Goal: Navigation & Orientation: Find specific page/section

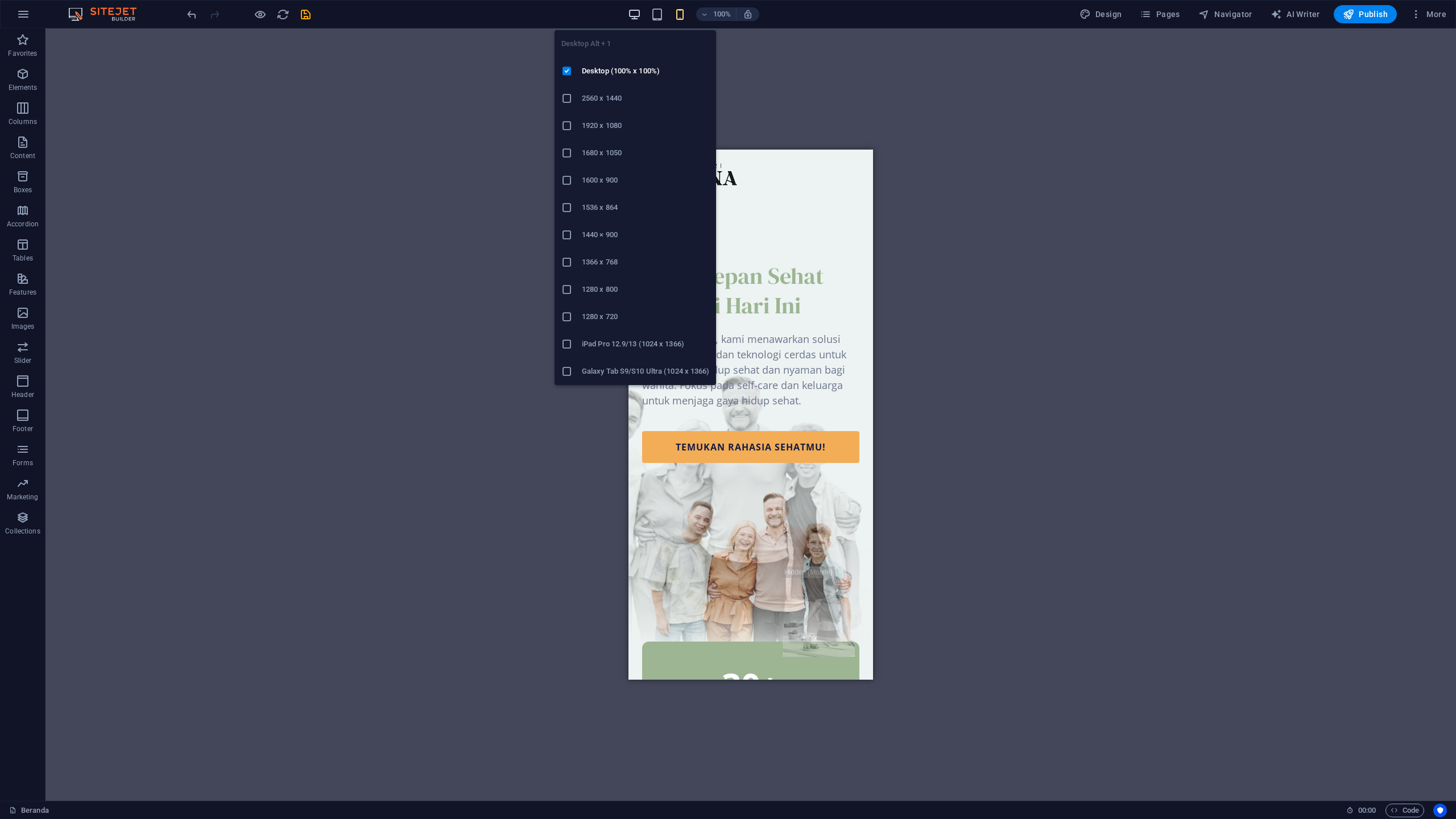
click at [635, 14] on icon "button" at bounding box center [634, 14] width 13 height 13
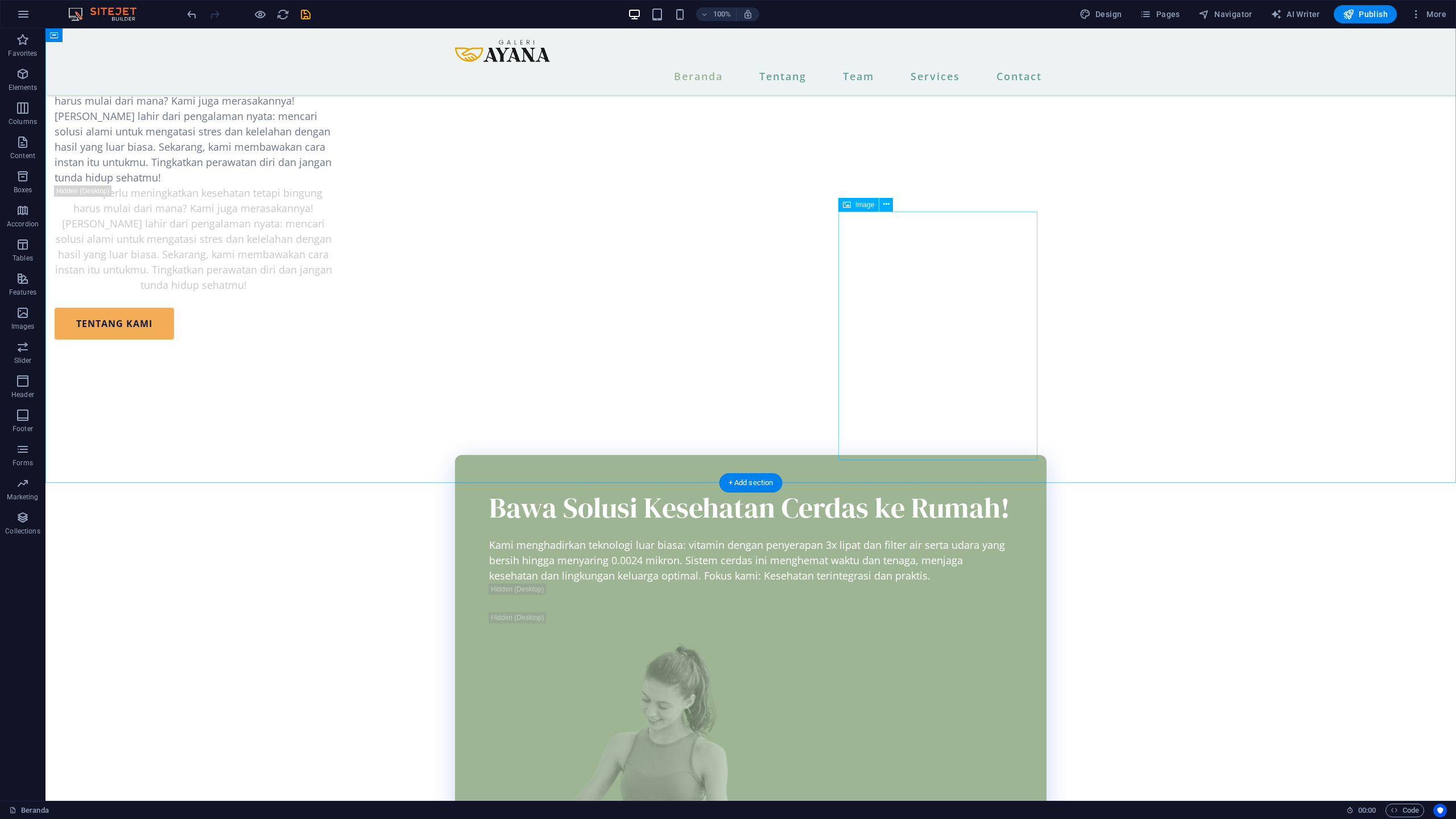
scroll to position [1472, 0]
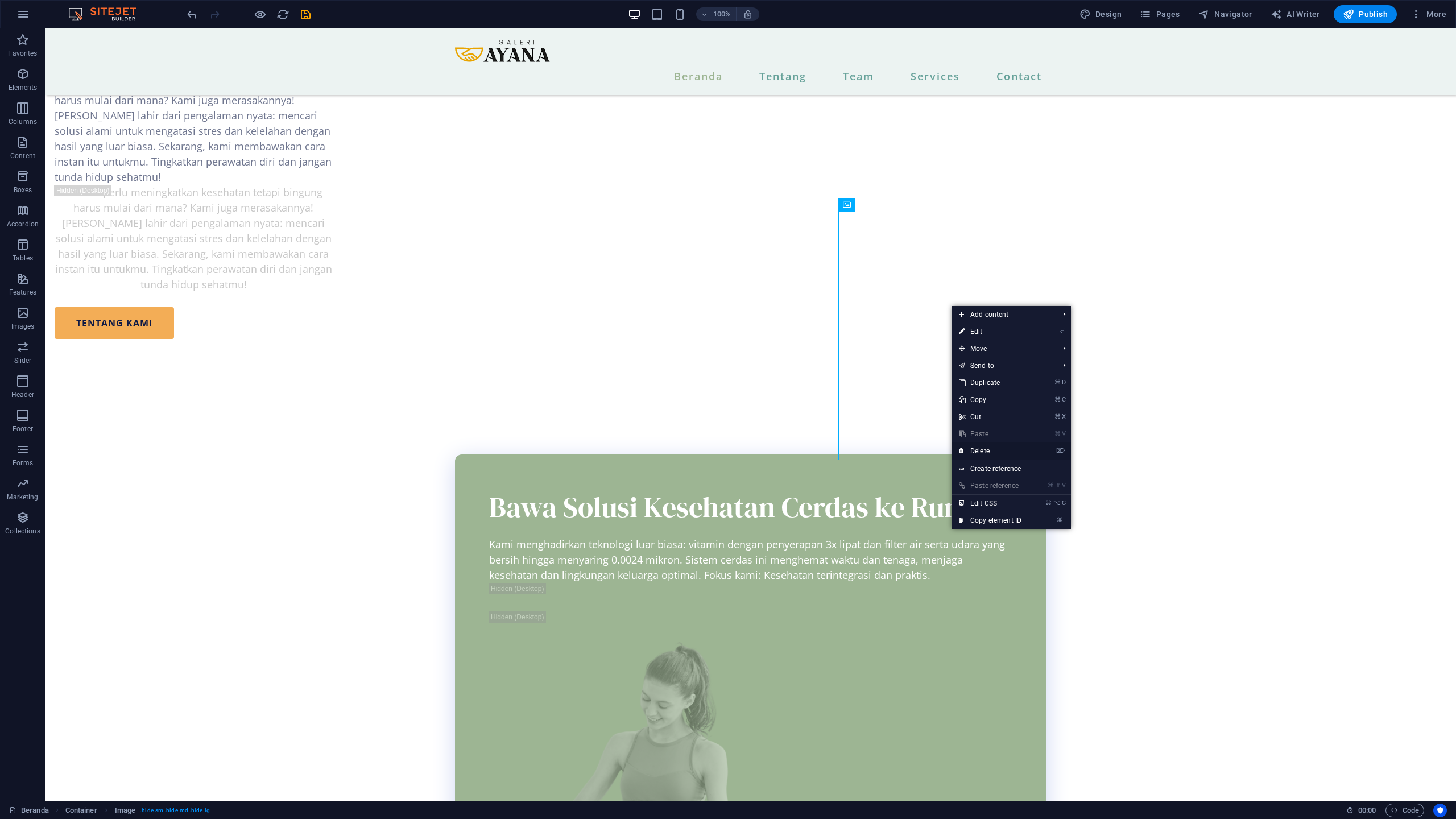
click at [988, 448] on link "⌦ Delete" at bounding box center [990, 450] width 76 height 17
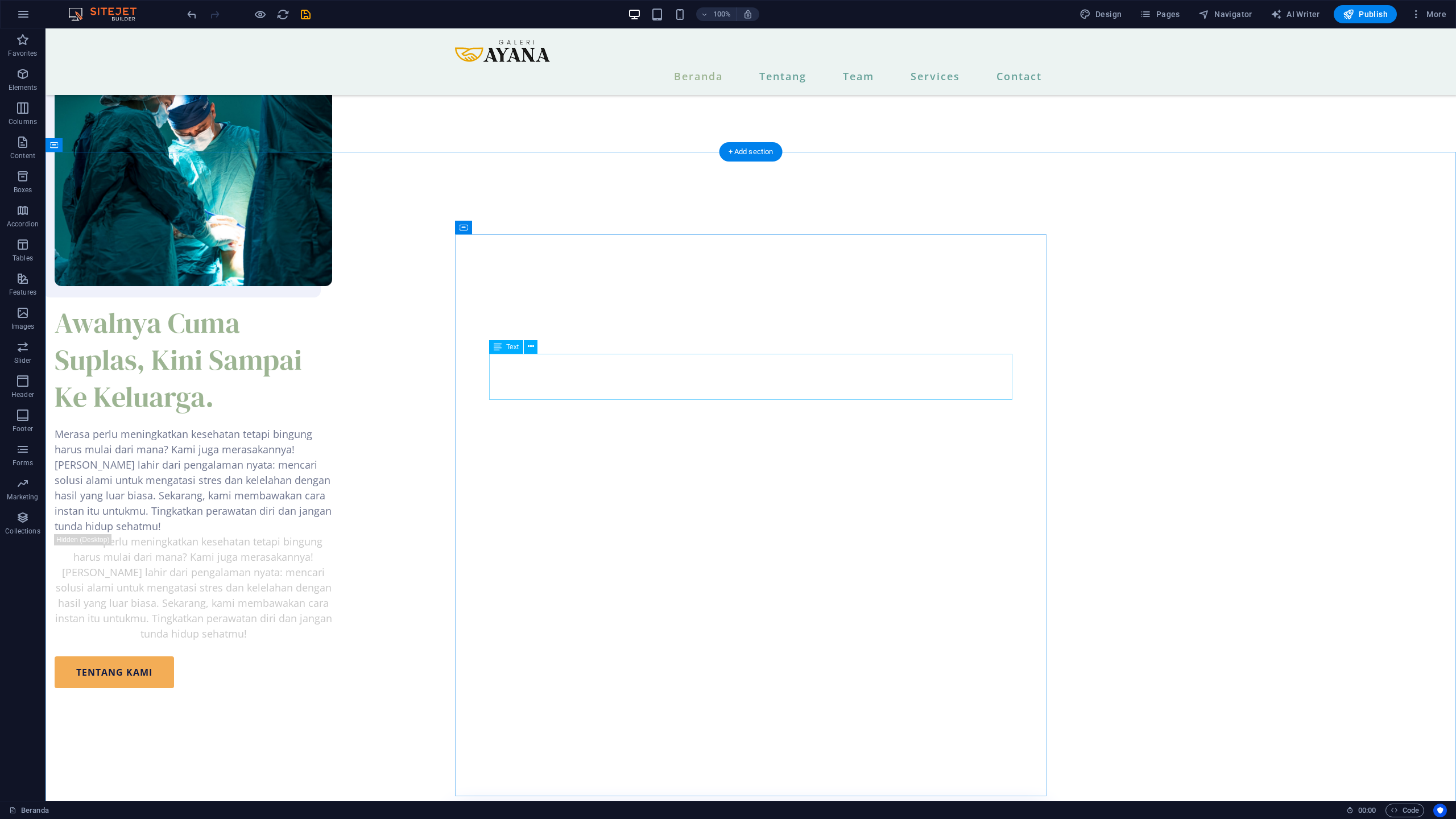
scroll to position [1119, 0]
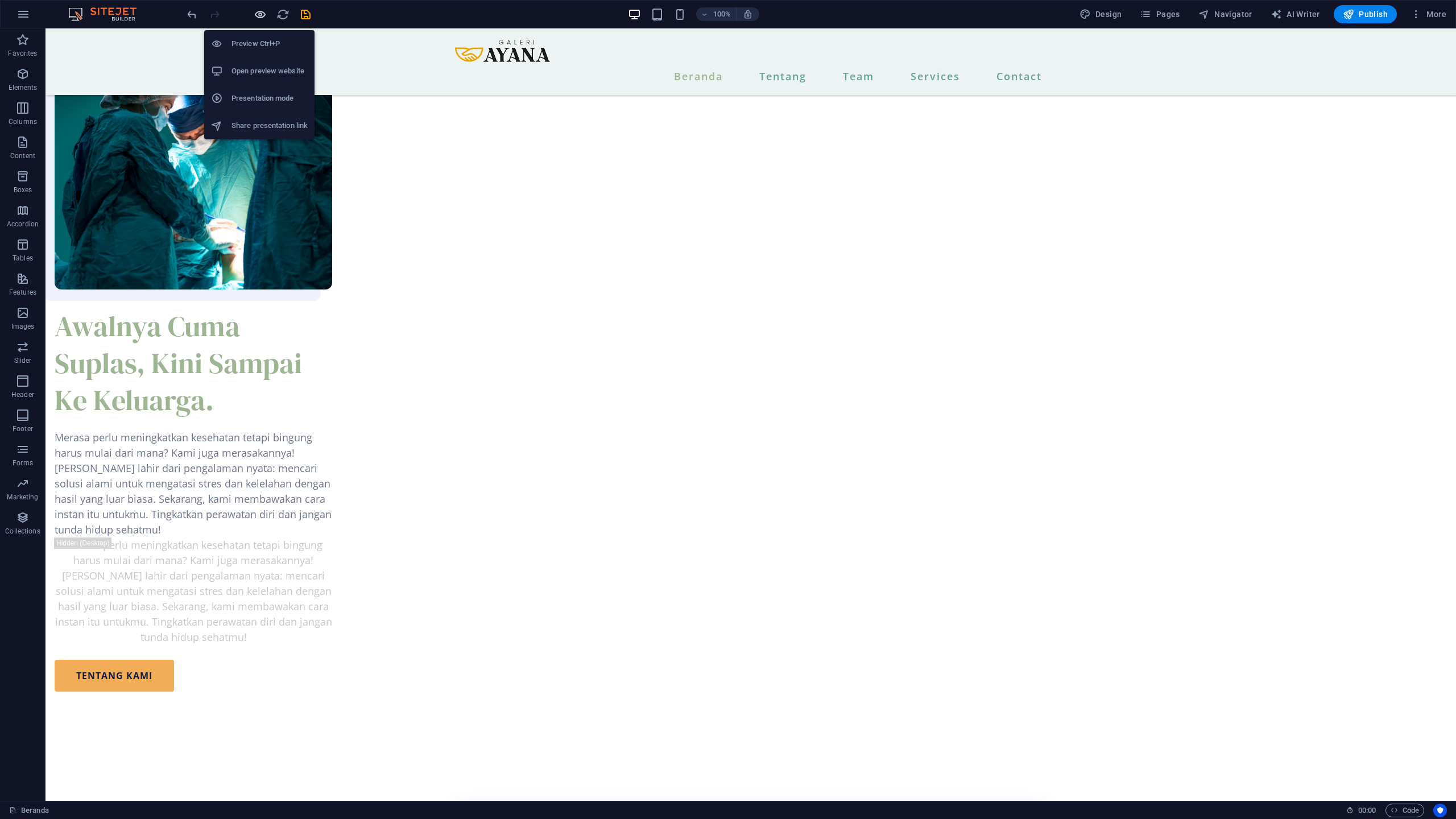
click at [260, 17] on icon "button" at bounding box center [260, 14] width 13 height 13
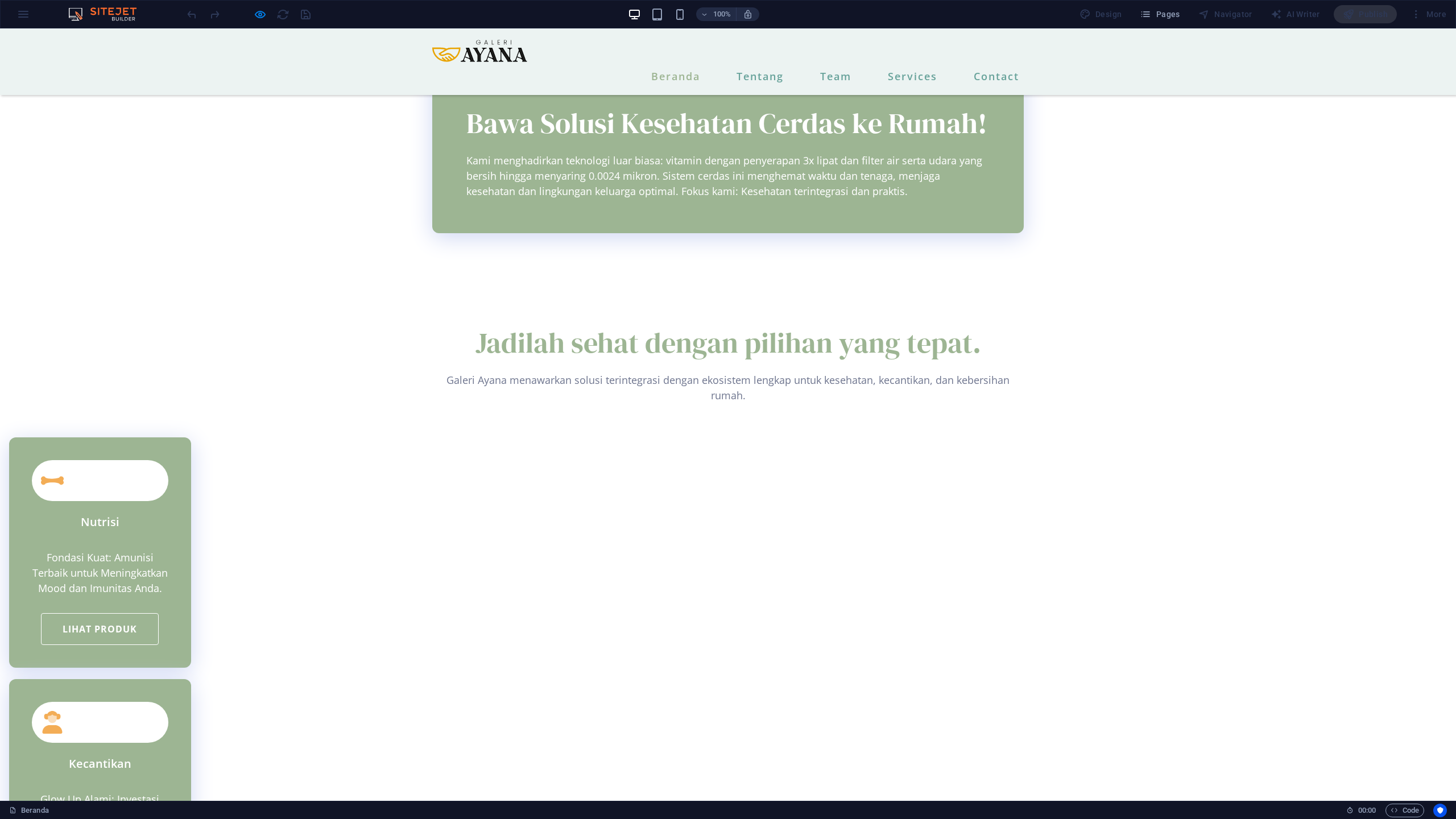
scroll to position [1614, 0]
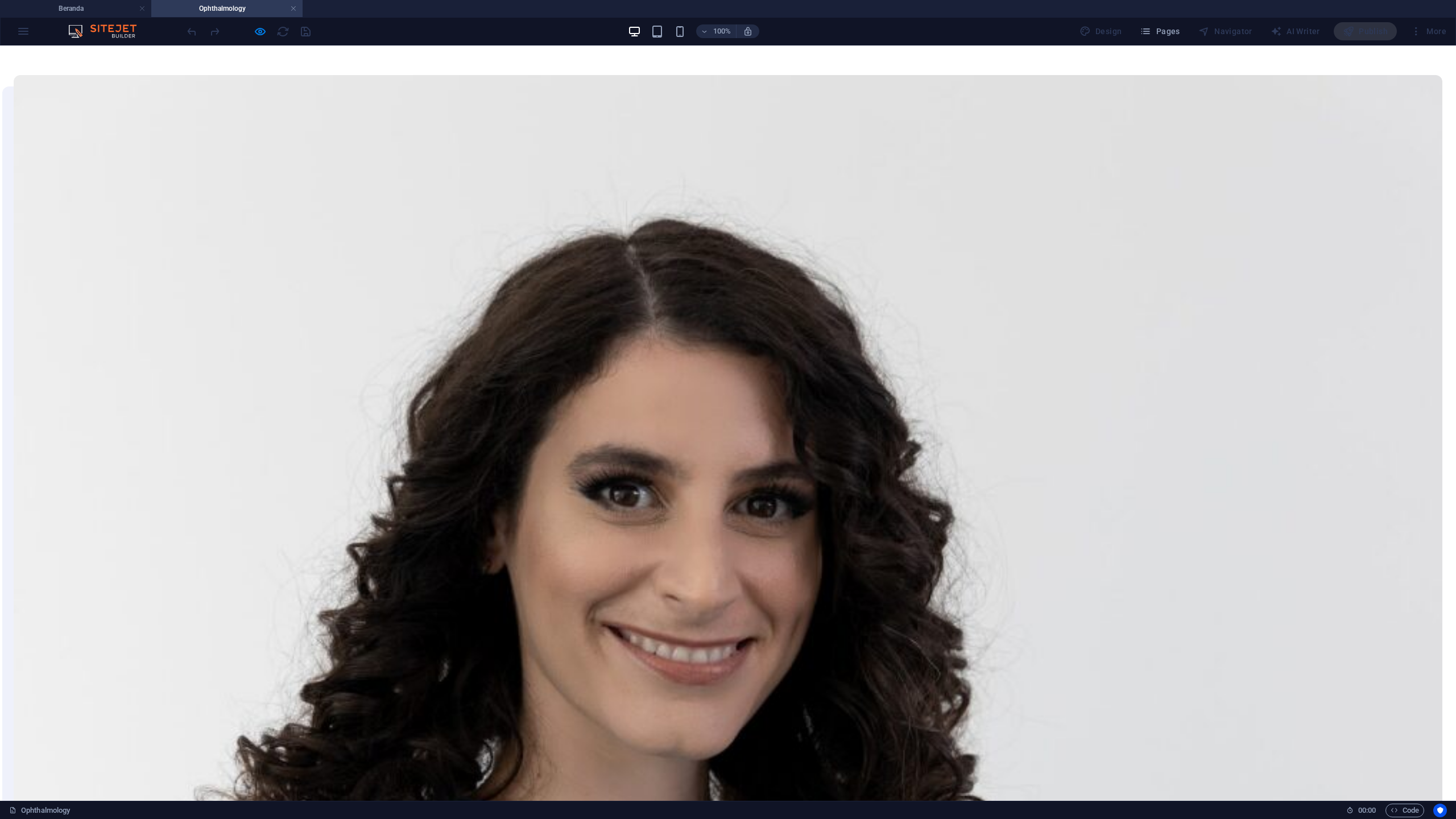
scroll to position [1095, 0]
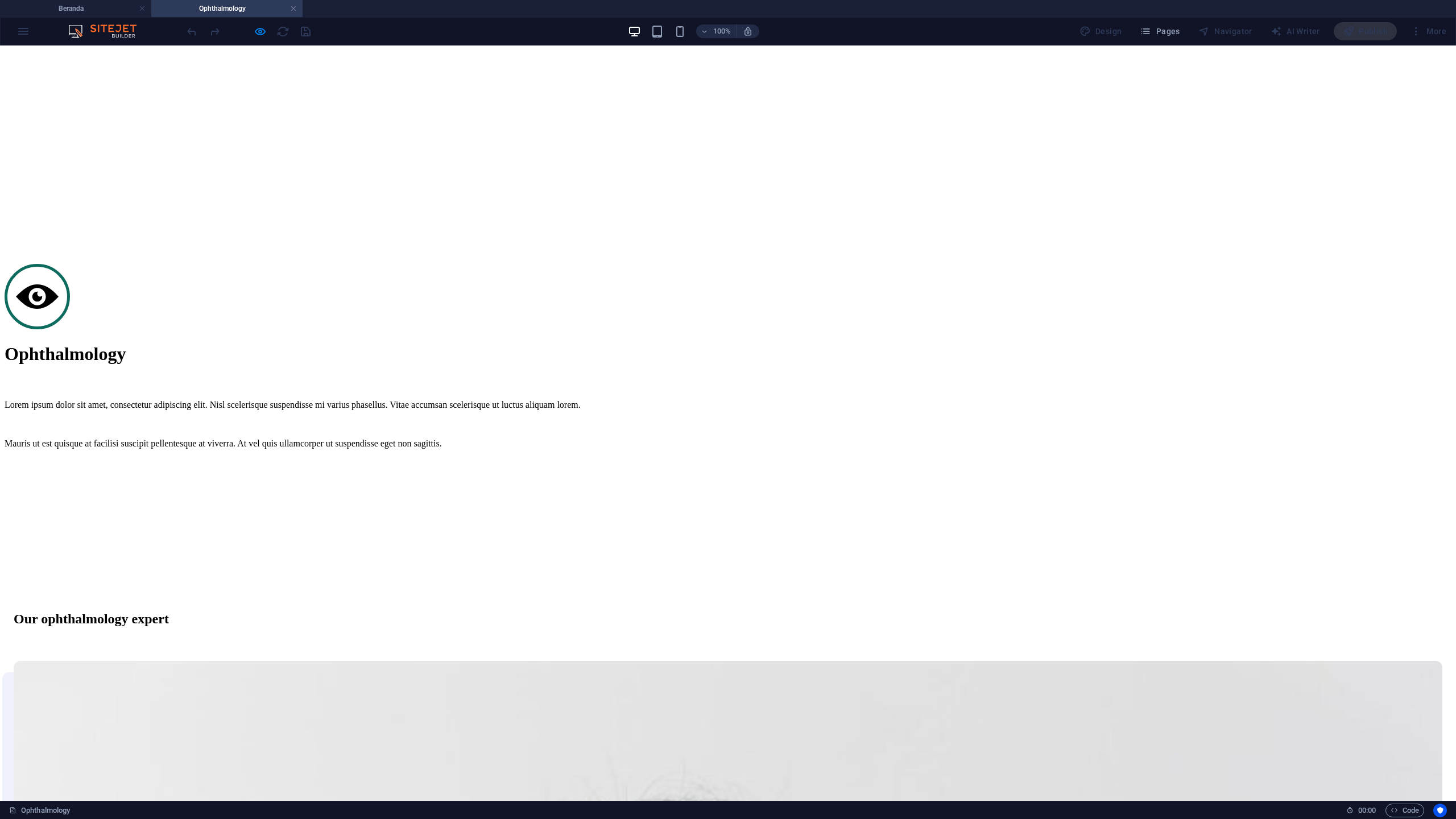
scroll to position [0, 0]
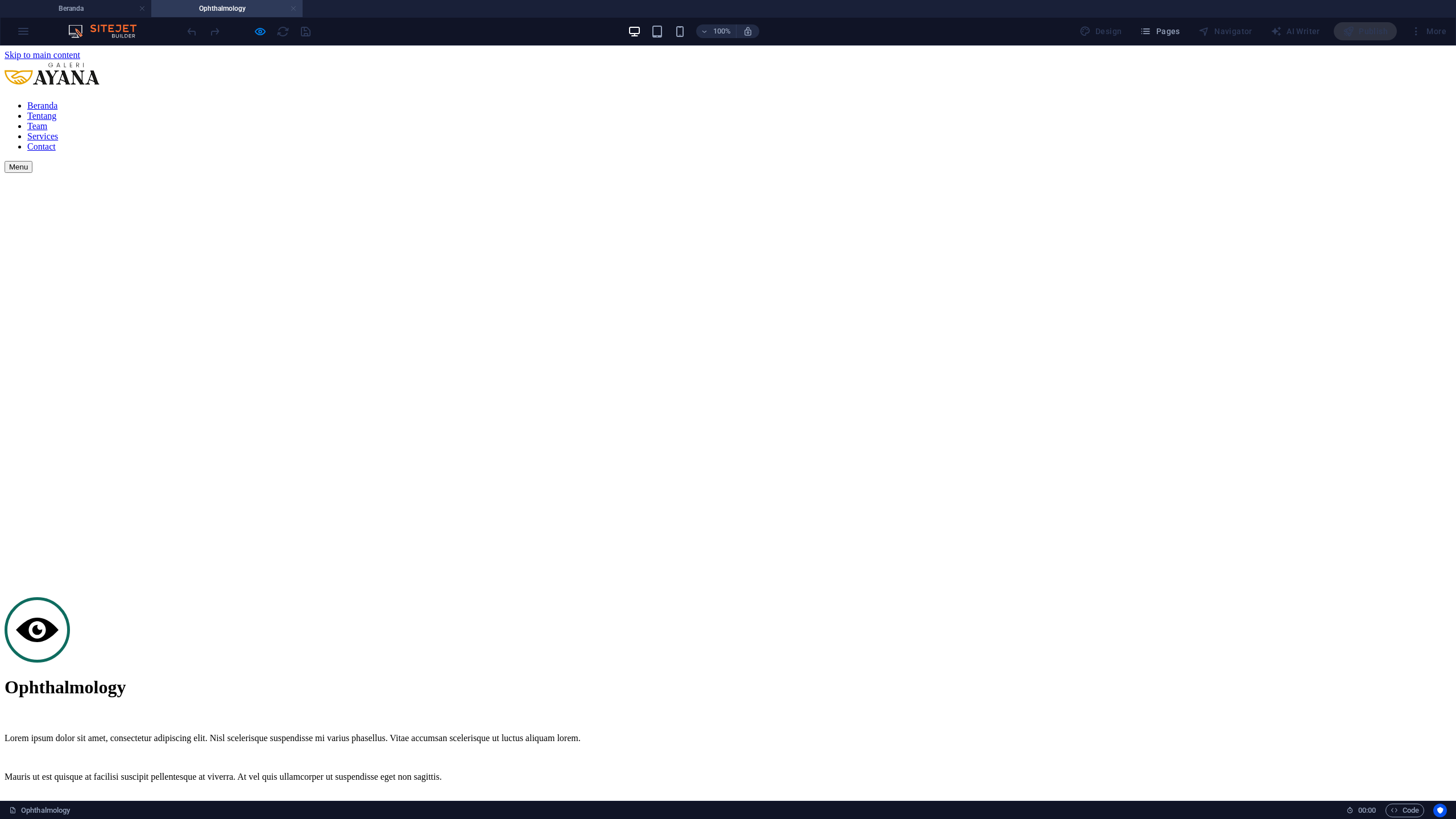
click at [295, 9] on link at bounding box center [293, 9] width 7 height 11
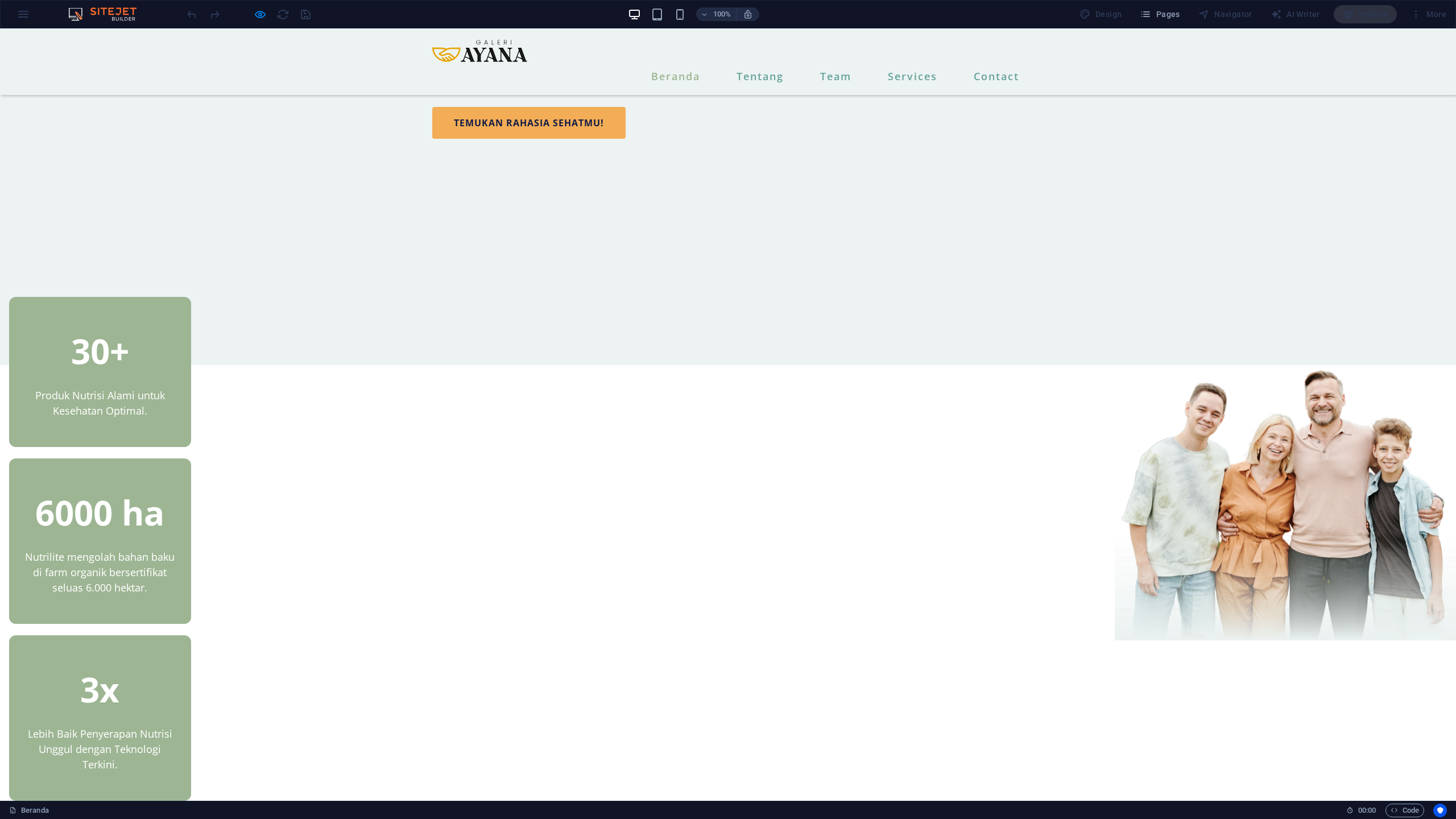
scroll to position [68, 0]
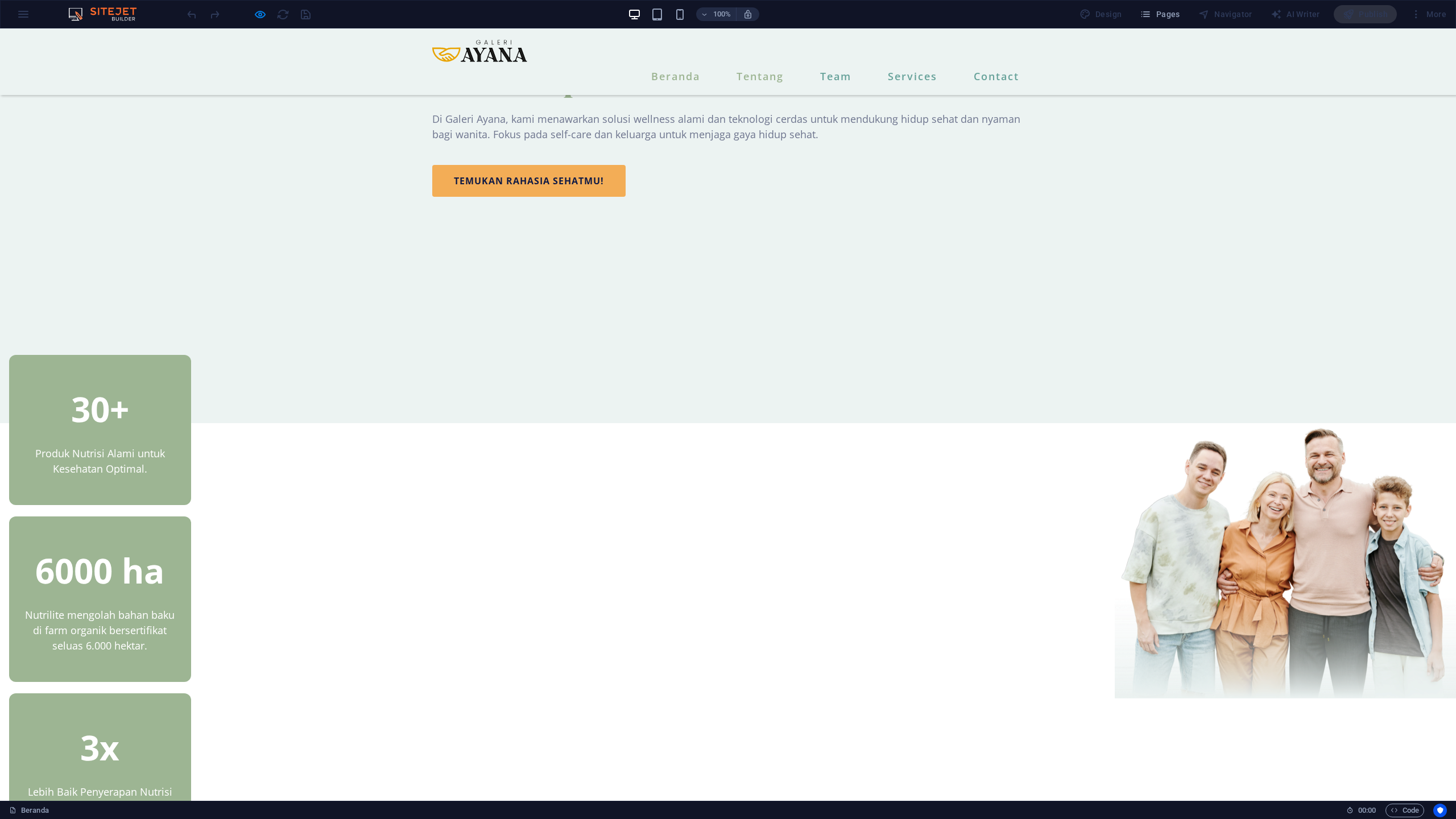
click at [765, 67] on link "Tentang" at bounding box center [759, 76] width 56 height 19
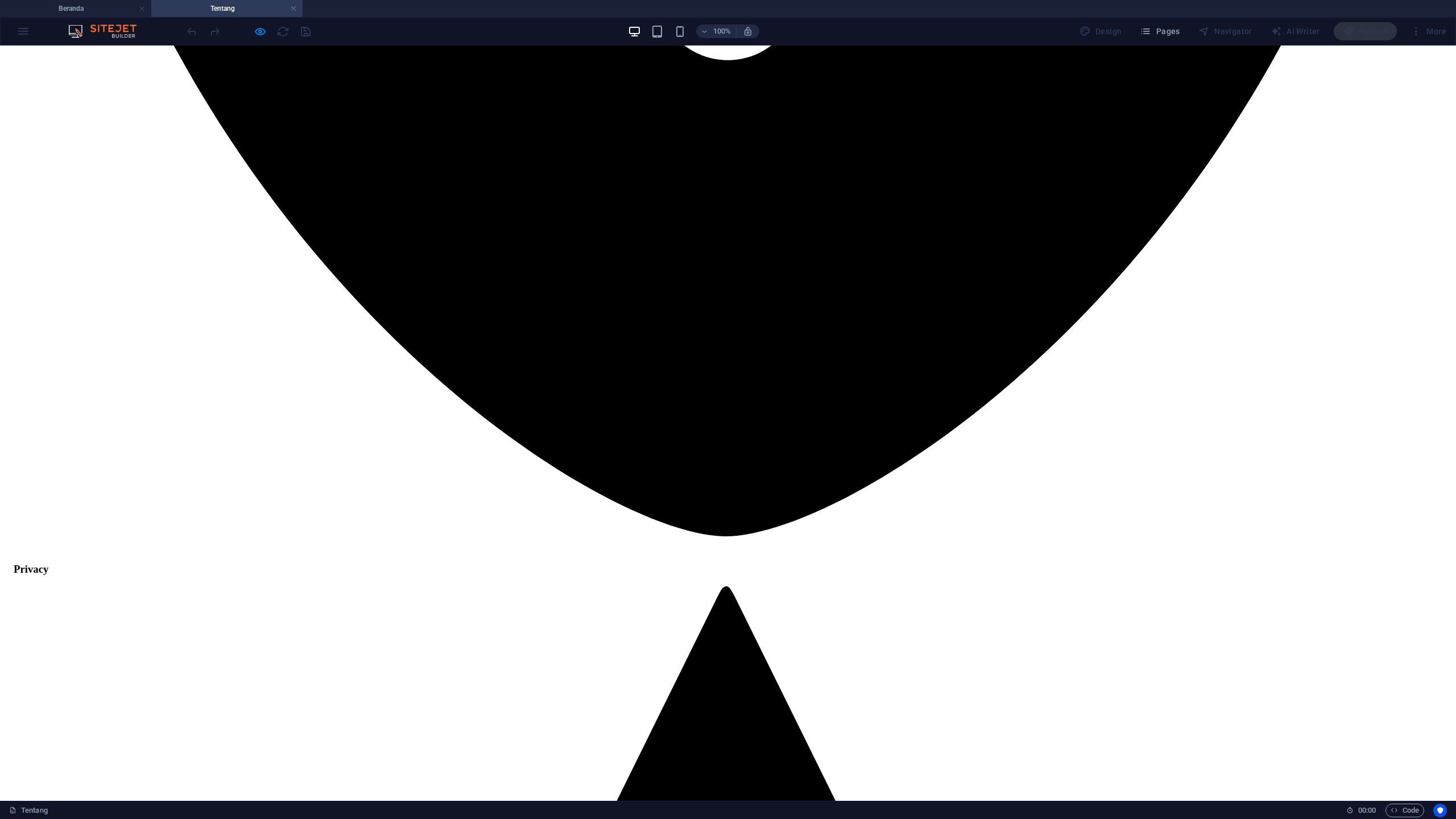
scroll to position [2172, 0]
